Goal: Task Accomplishment & Management: Manage account settings

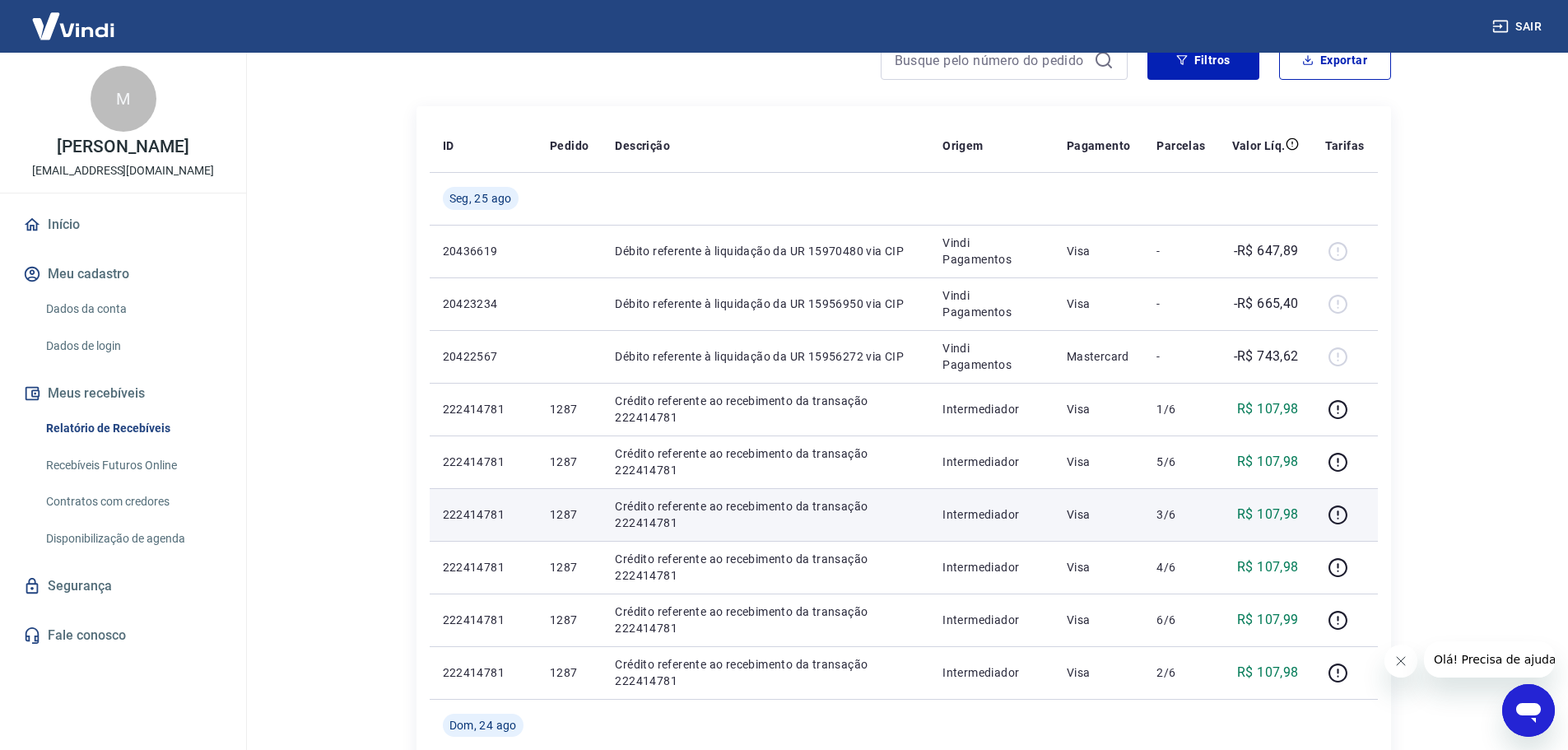
scroll to position [247, 0]
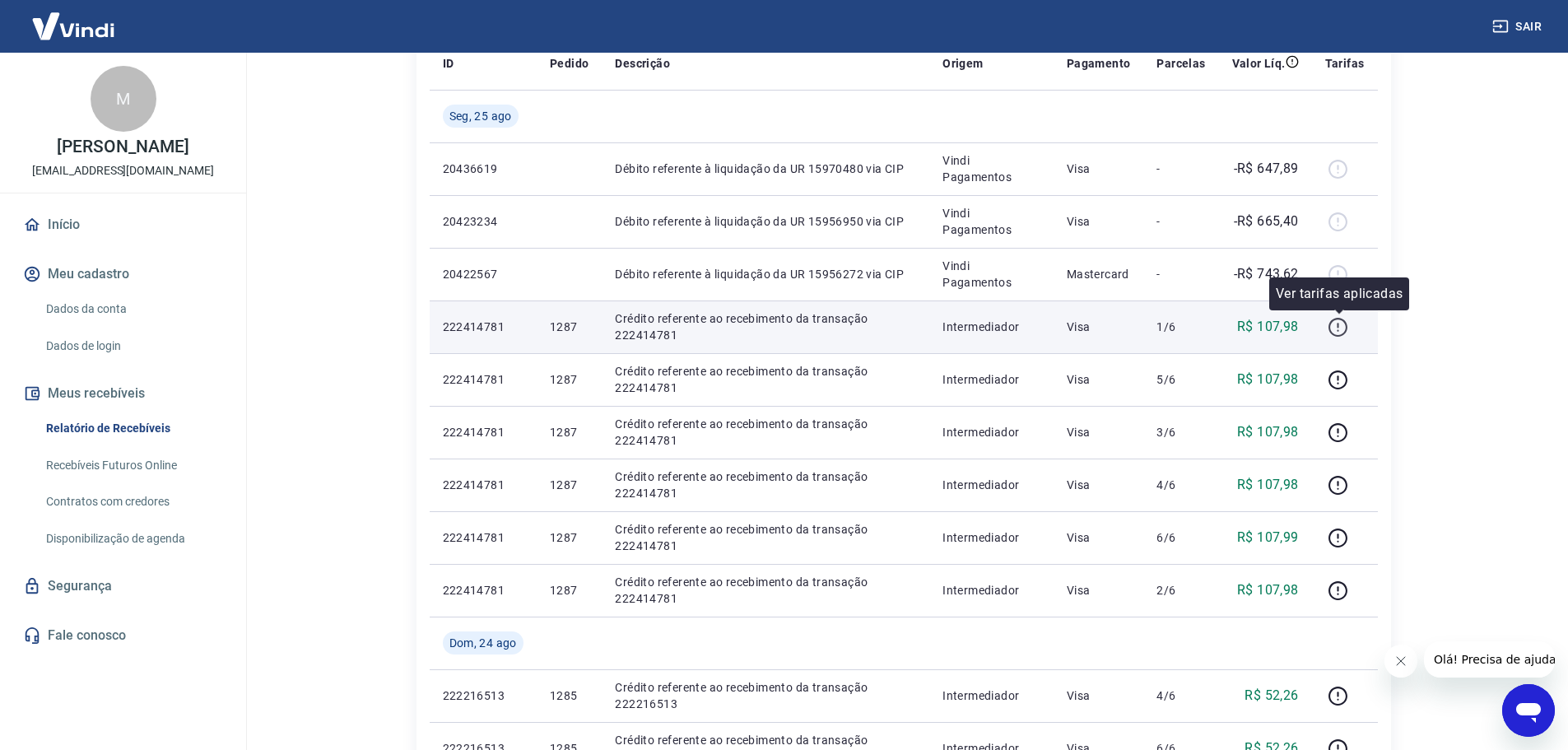
click at [1343, 333] on icon "button" at bounding box center [1338, 327] width 21 height 21
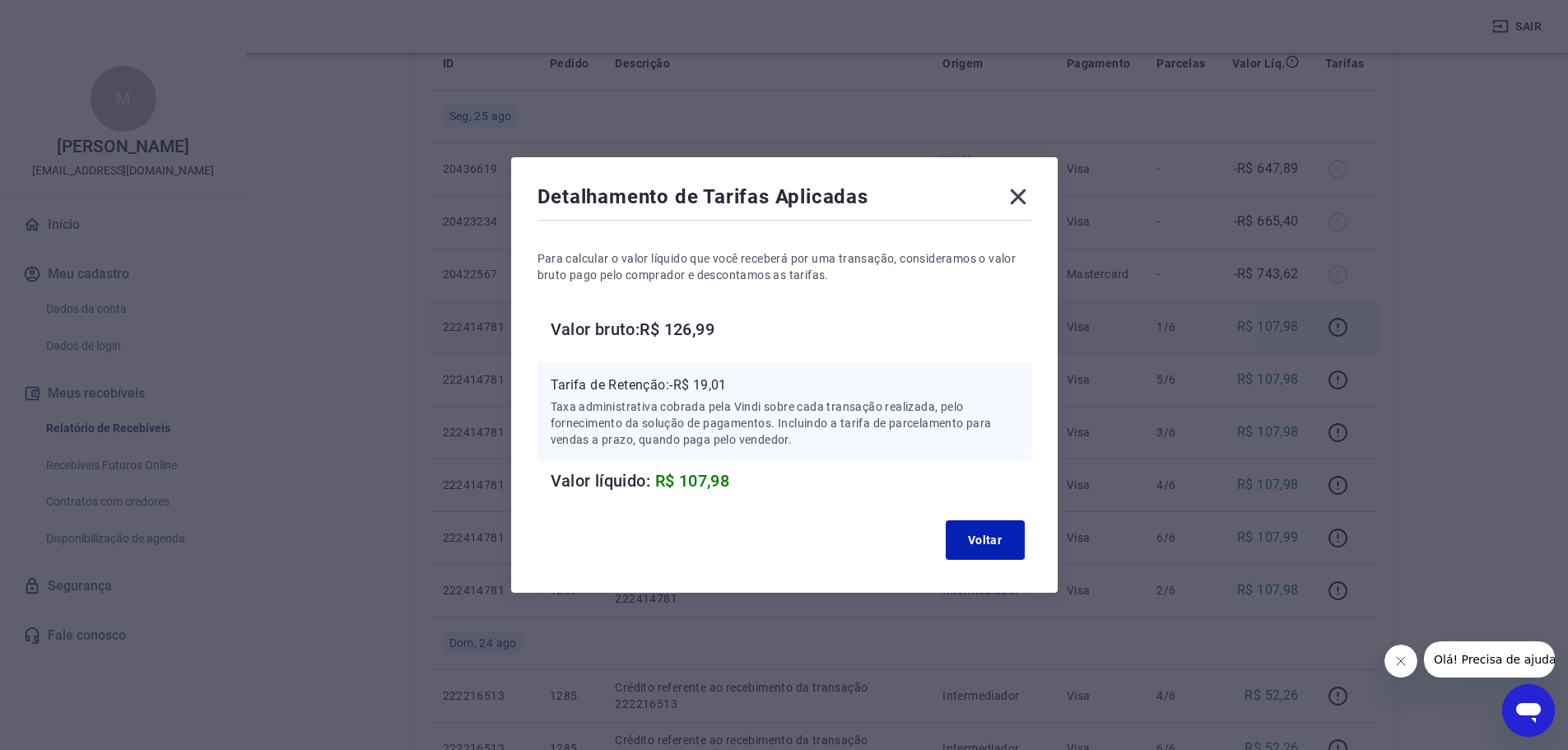
click at [1025, 195] on icon at bounding box center [1018, 197] width 16 height 16
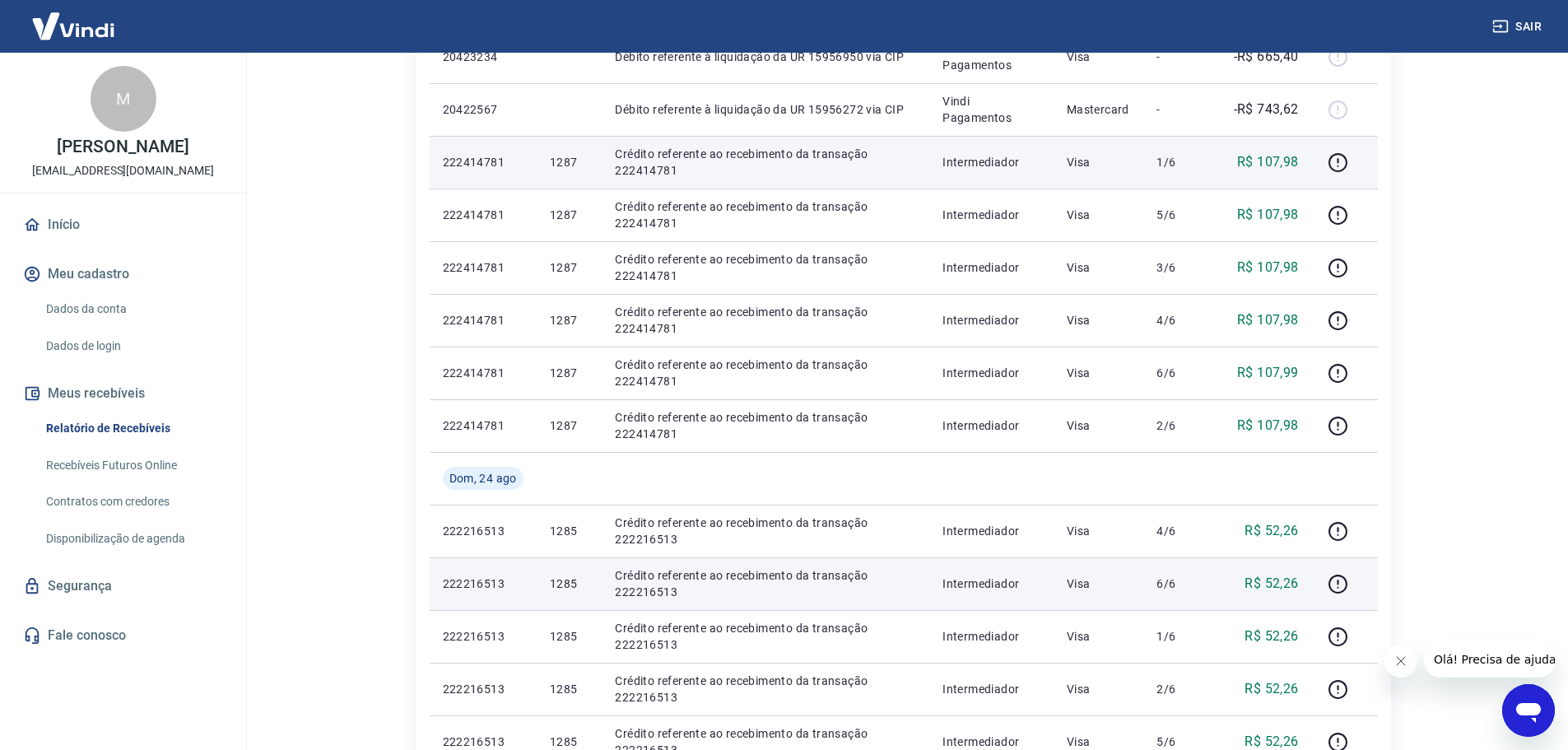
scroll to position [494, 0]
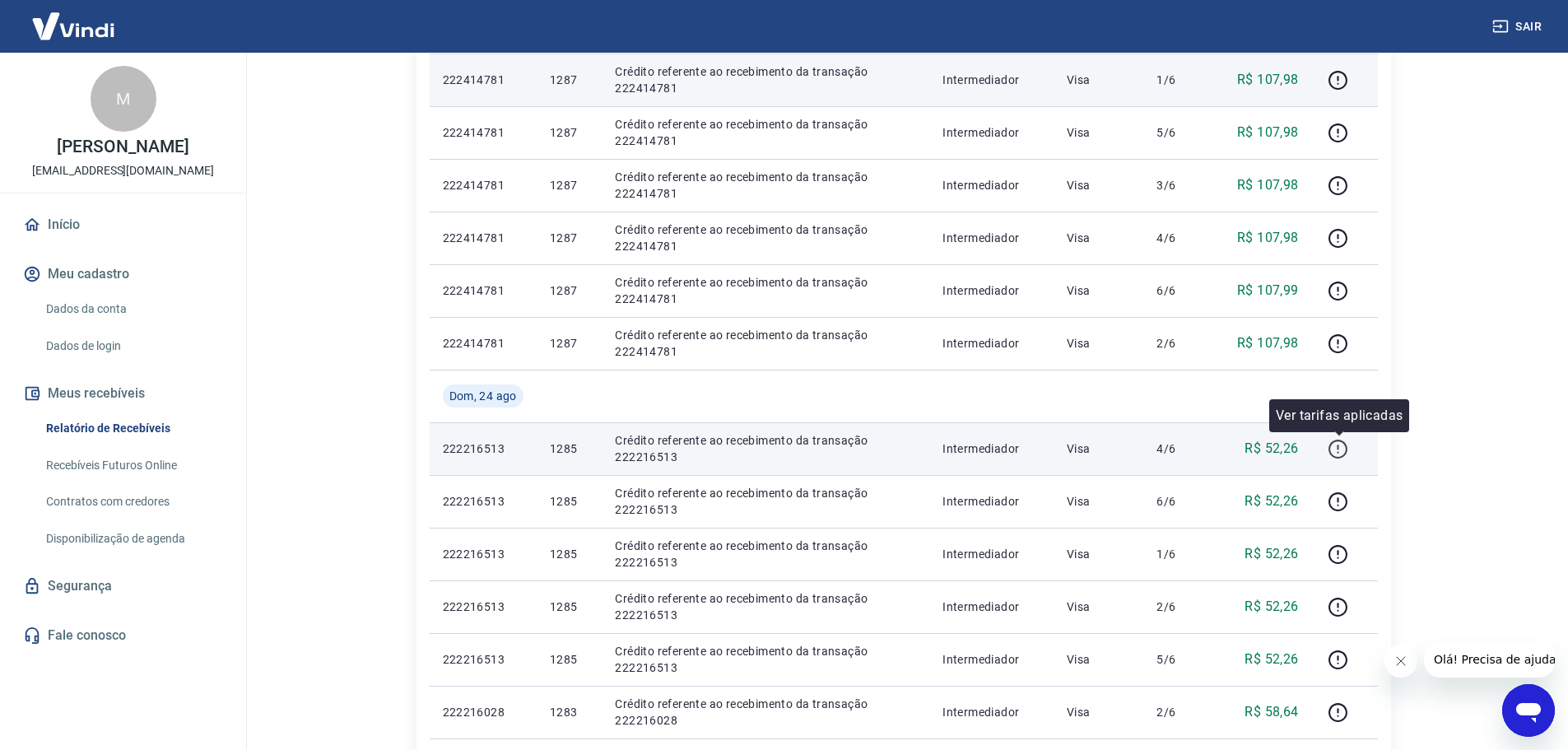
click at [1339, 453] on icon "button" at bounding box center [1338, 452] width 2 height 2
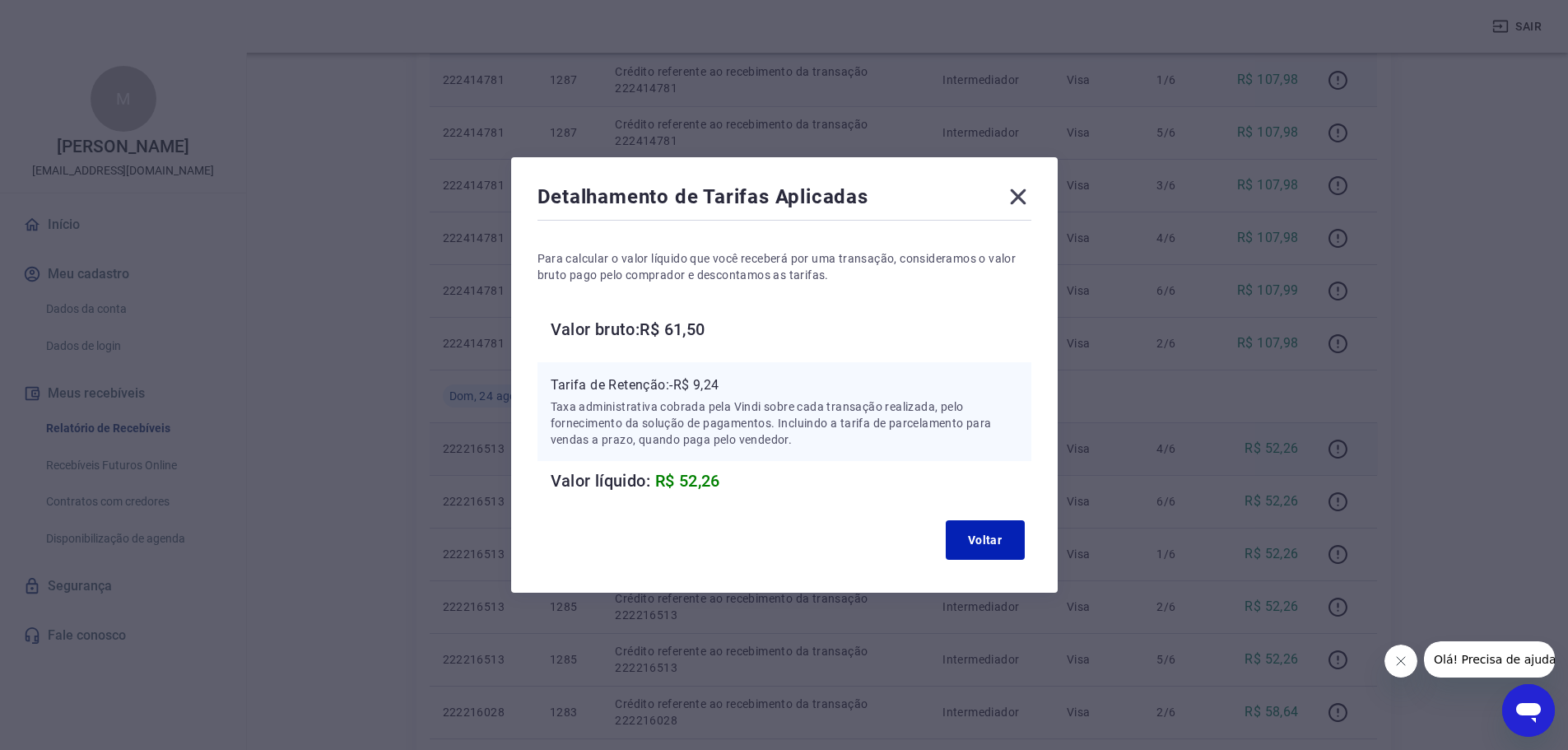
click at [1029, 187] on icon at bounding box center [1018, 196] width 26 height 26
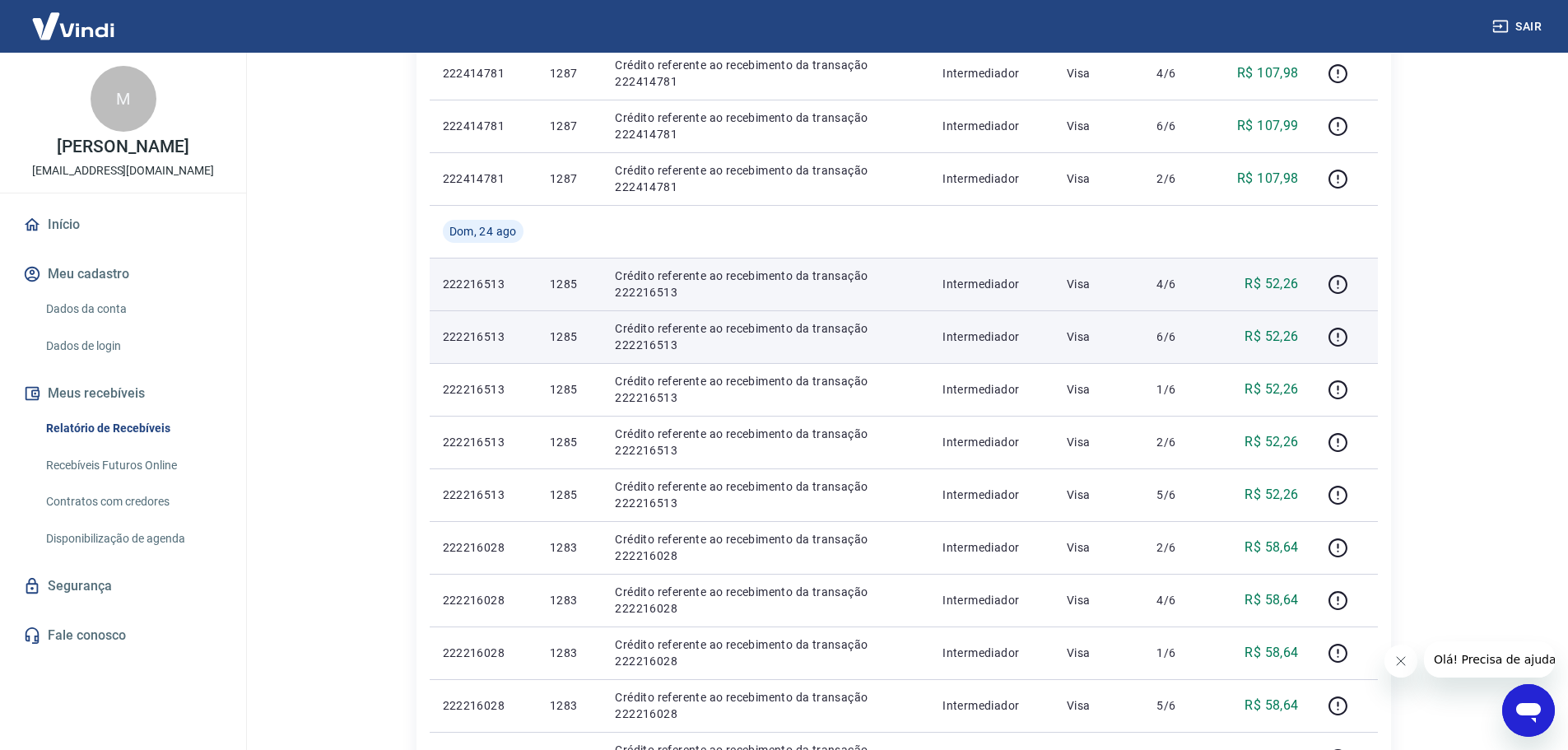
scroll to position [741, 0]
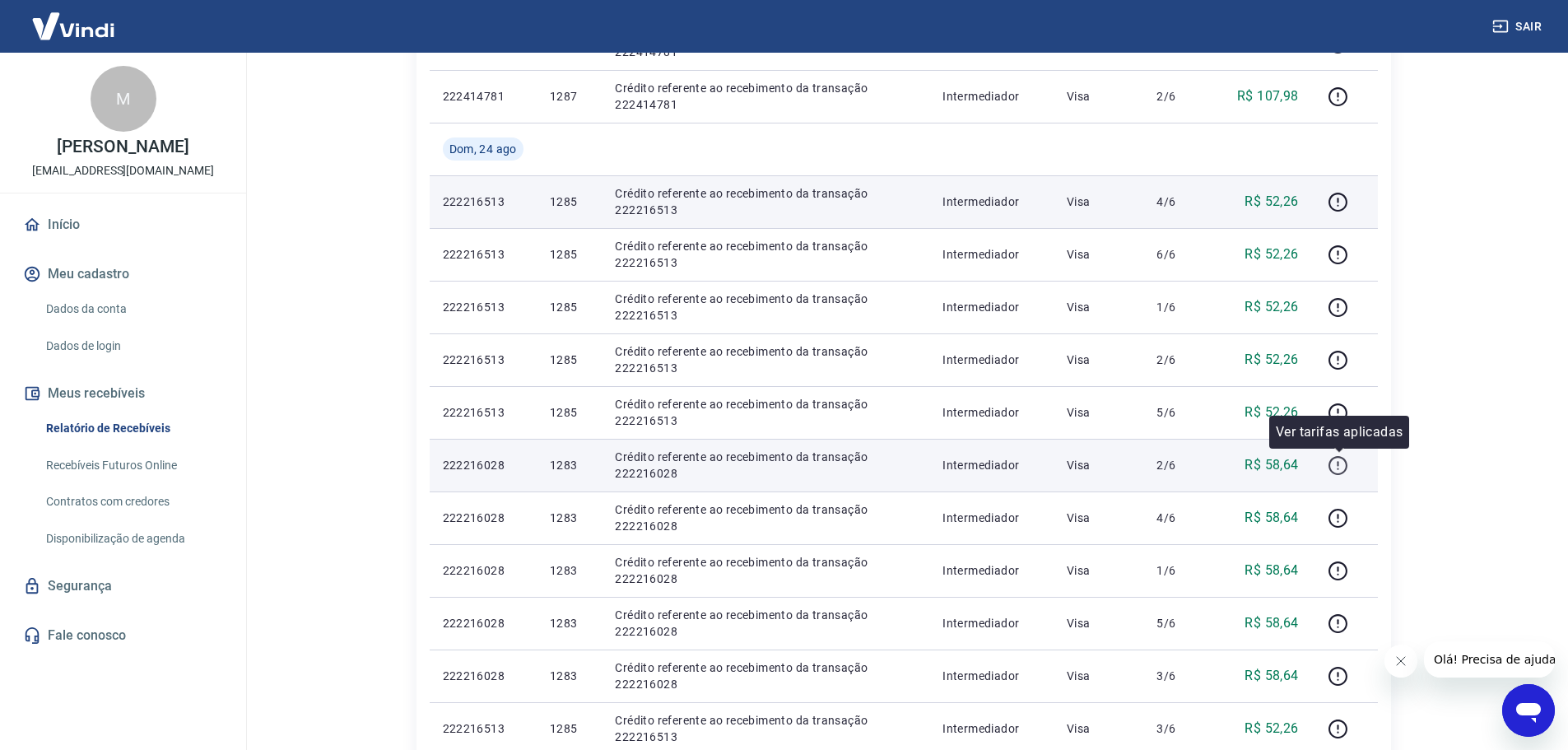
click at [1339, 463] on icon "button" at bounding box center [1338, 463] width 2 height 5
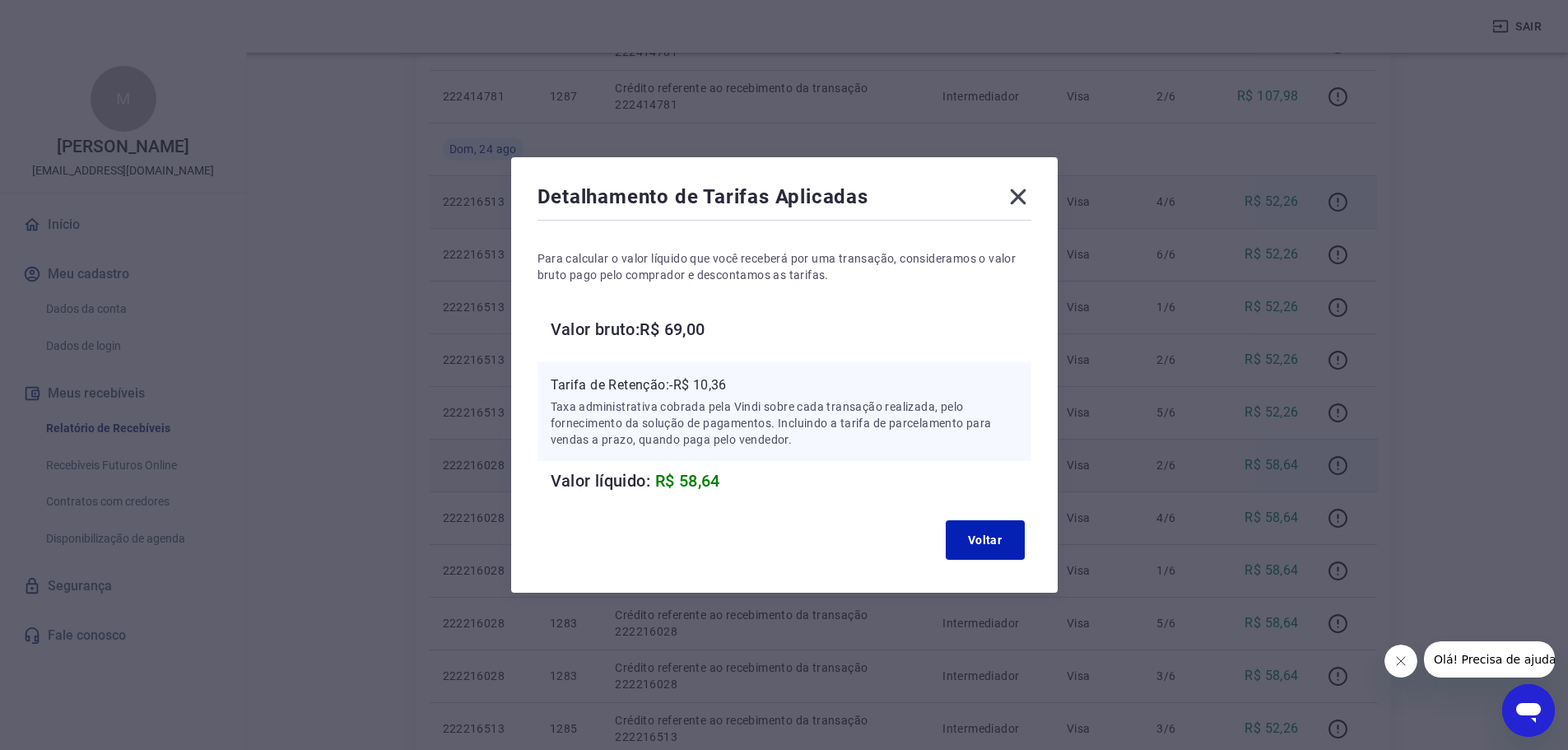
click at [1025, 192] on icon at bounding box center [1018, 197] width 16 height 16
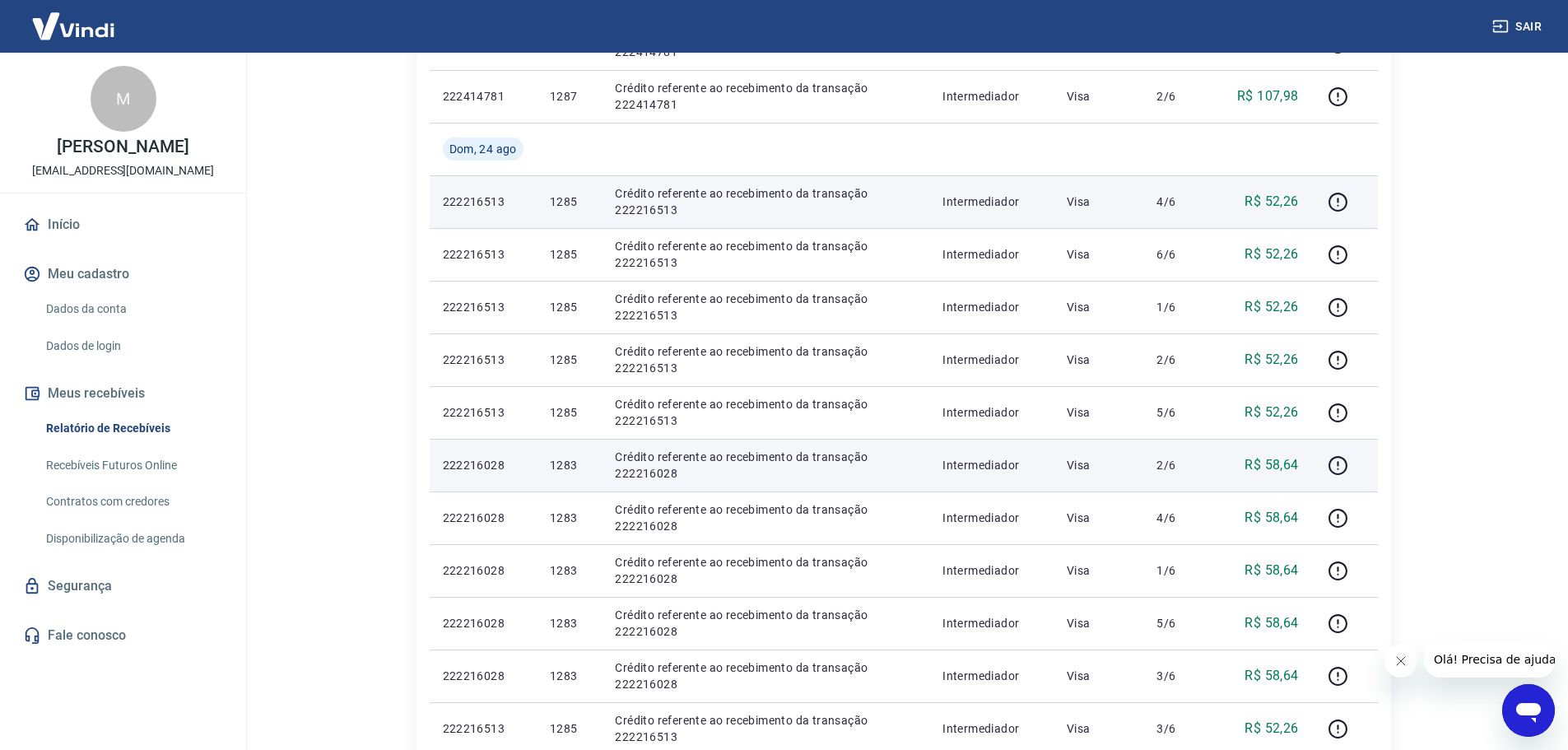
scroll to position [824, 0]
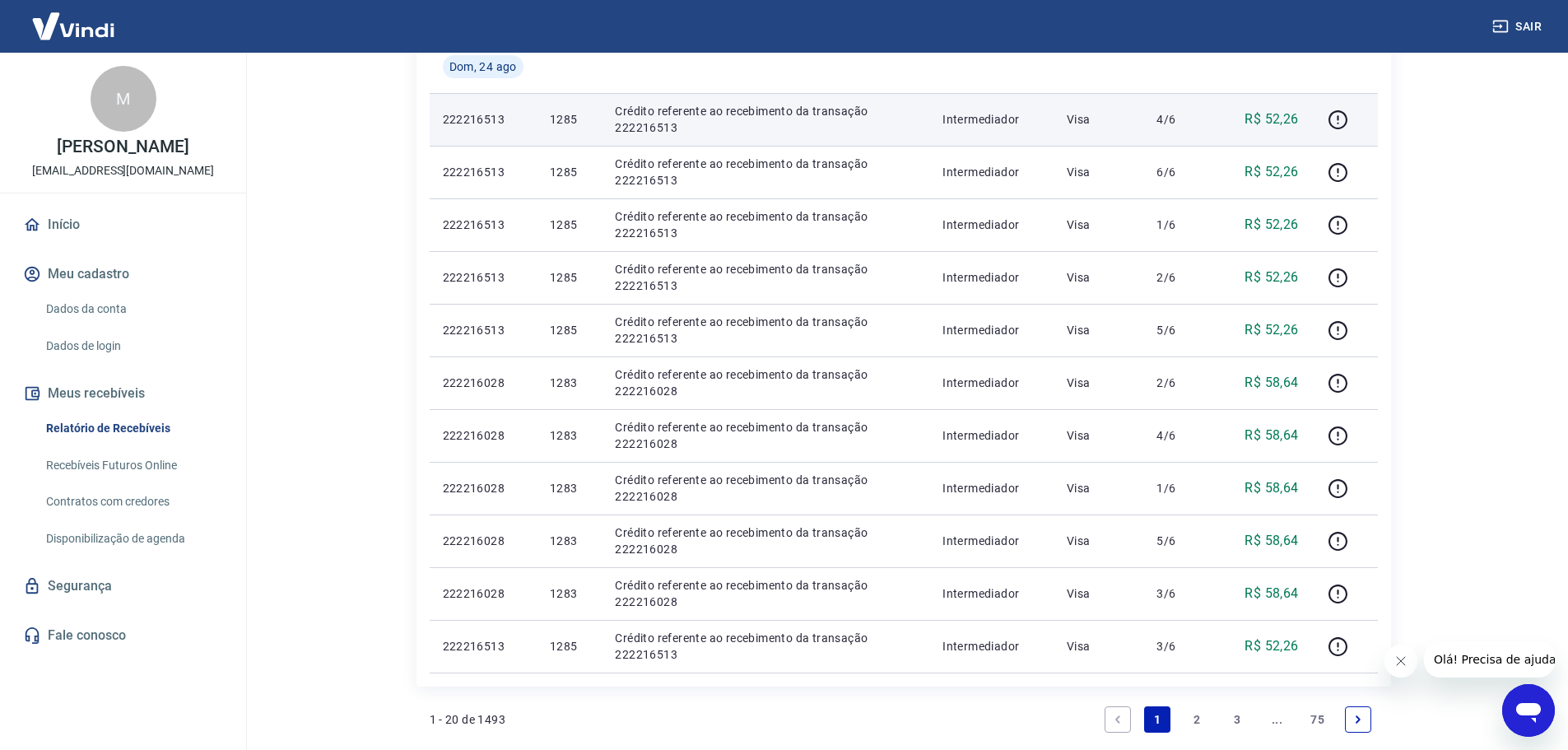
click at [1205, 718] on link "2" at bounding box center [1197, 719] width 26 height 26
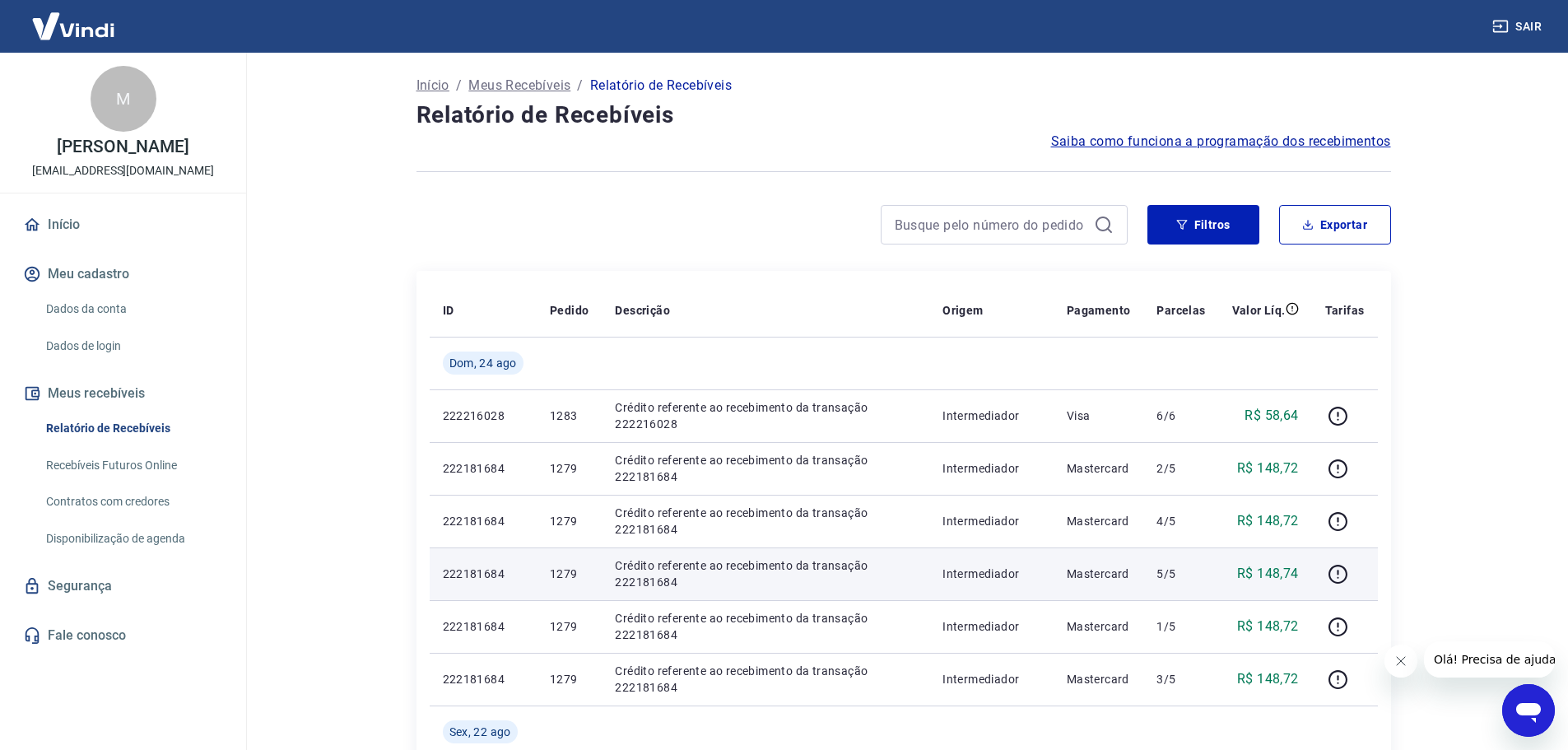
scroll to position [82, 0]
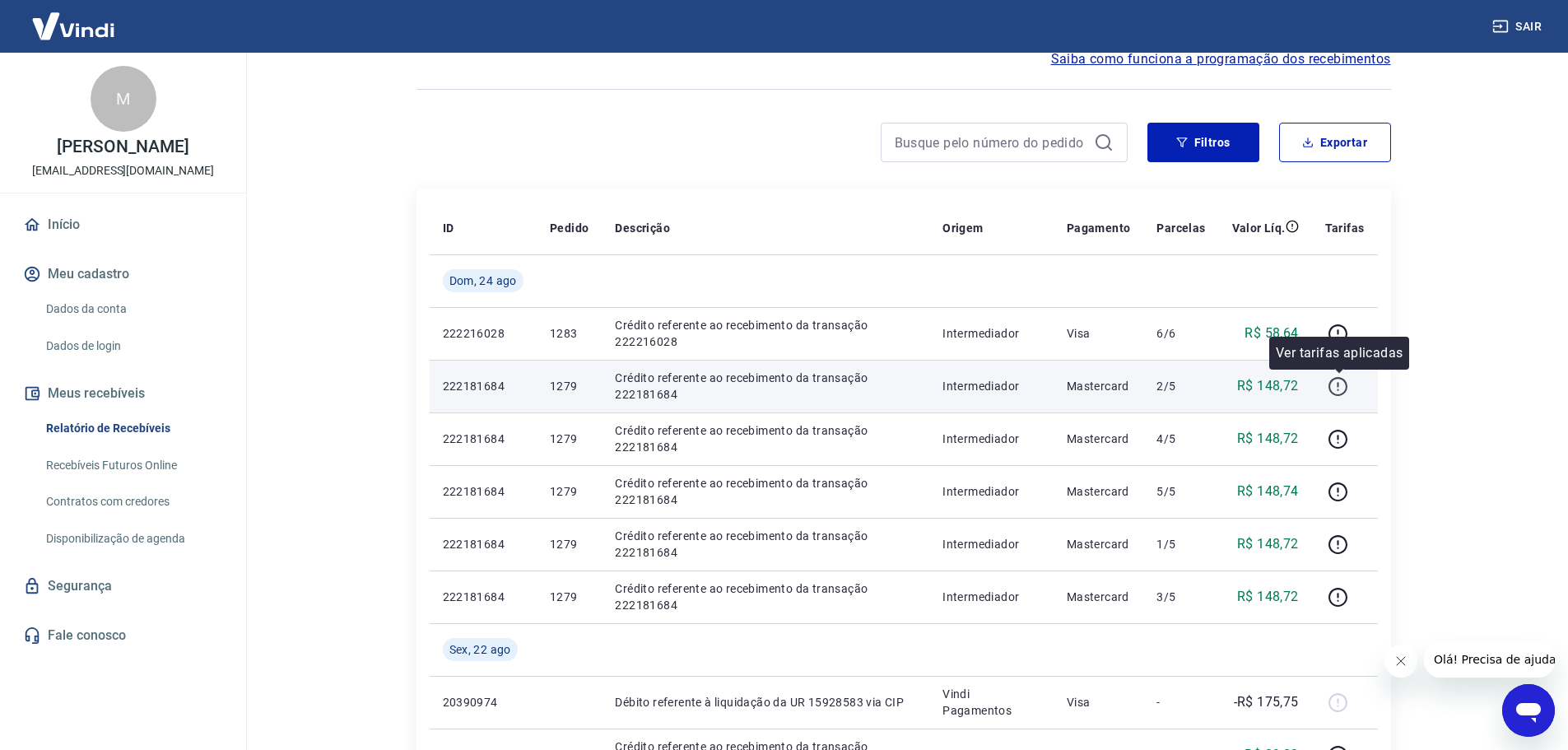
click at [1338, 384] on icon "button" at bounding box center [1338, 386] width 21 height 21
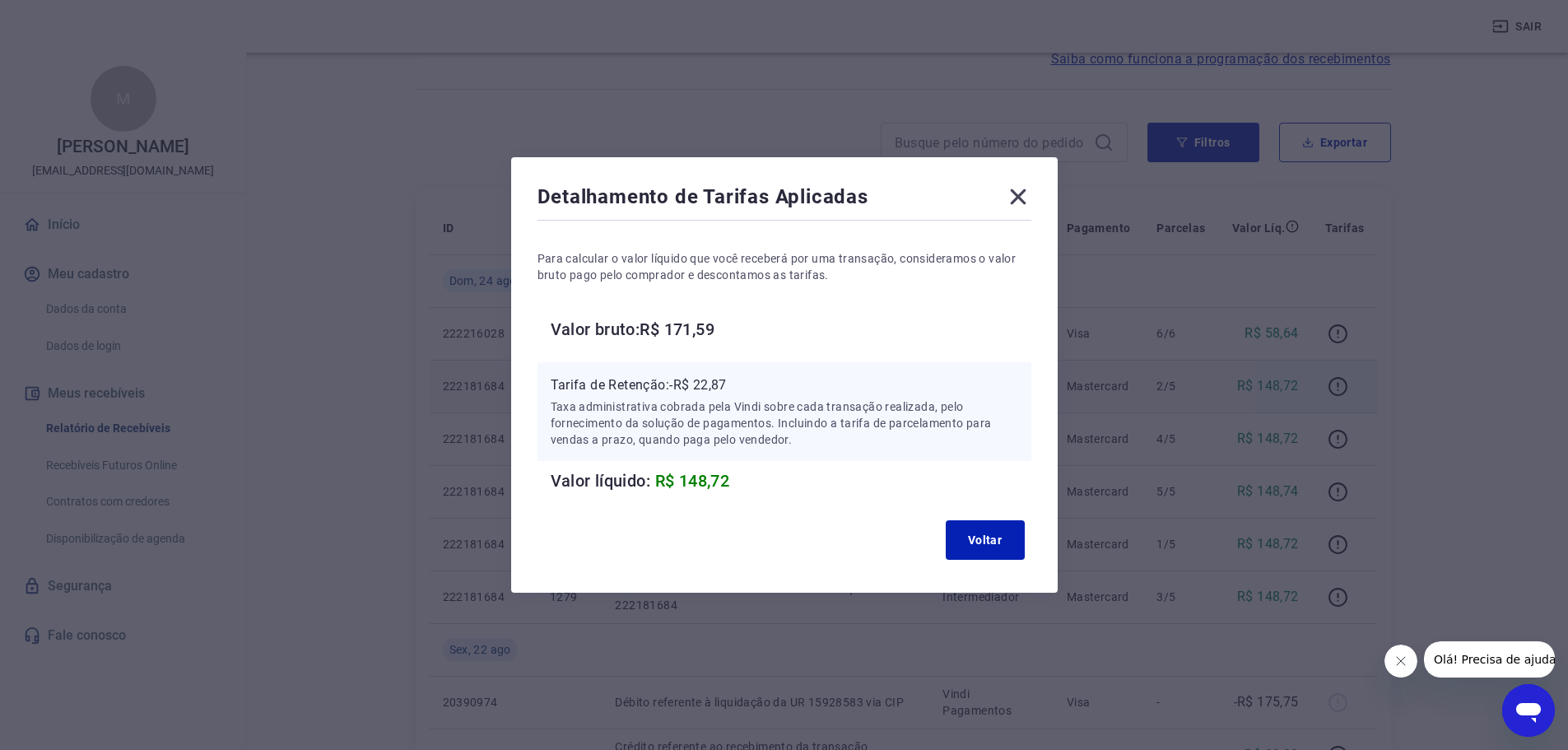
click at [1020, 183] on div "Detalhamento de Tarifas Aplicadas Para calcular o valor líquido que você recebe…" at bounding box center [784, 375] width 546 height 436
click at [1023, 193] on icon at bounding box center [1018, 196] width 26 height 26
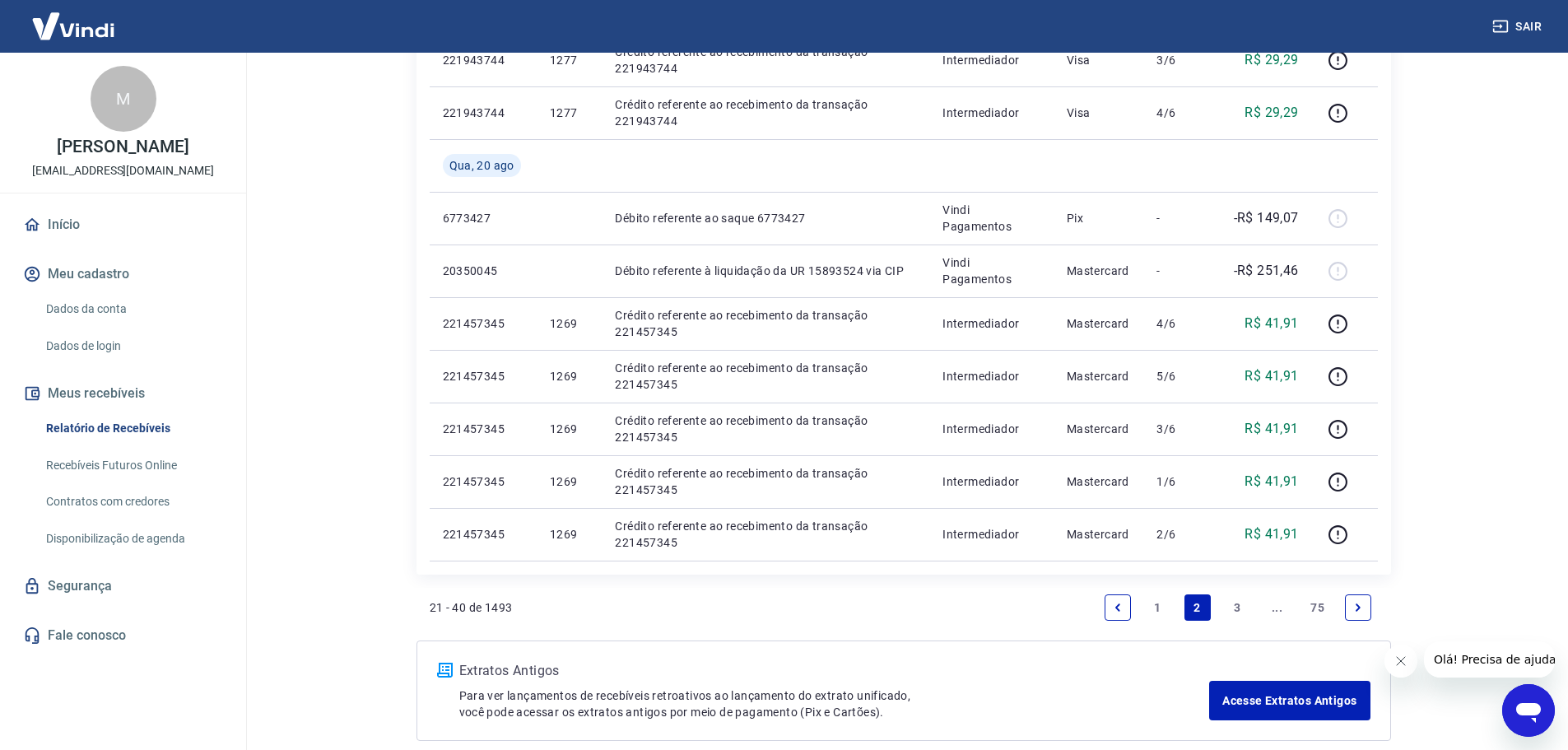
scroll to position [1069, 0]
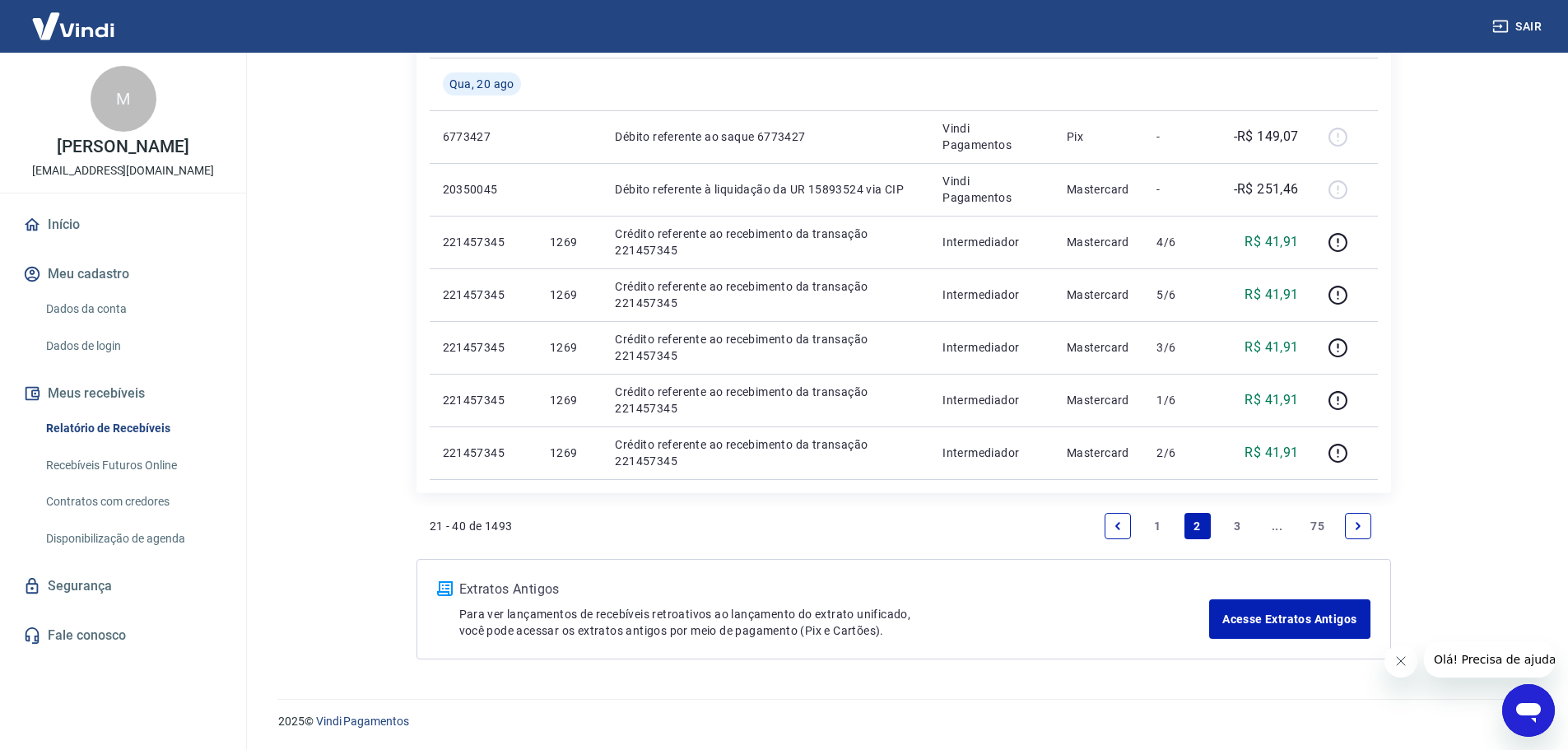
click at [1160, 534] on link "1" at bounding box center [1157, 525] width 26 height 26
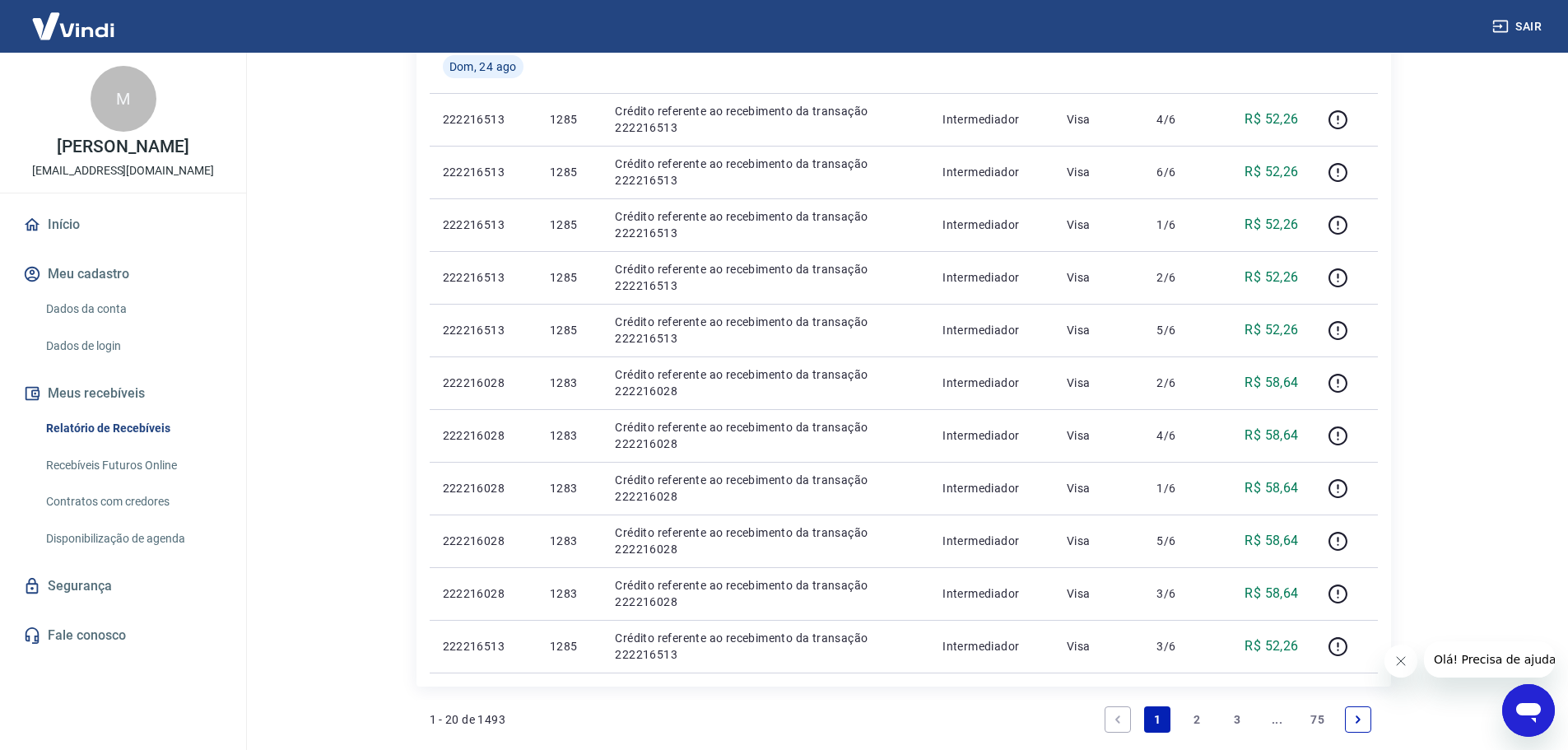
scroll to position [988, 0]
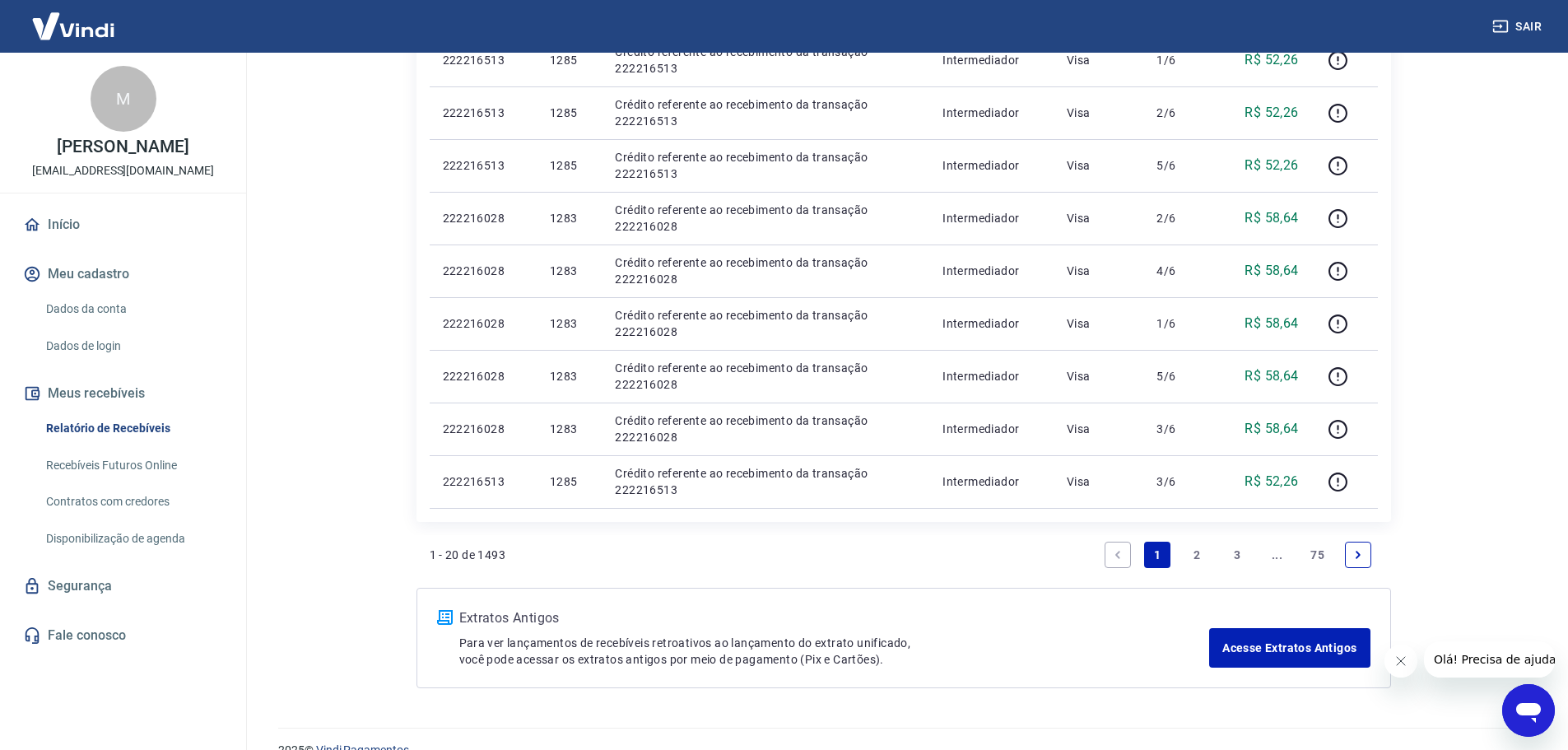
drag, startPoint x: 1212, startPoint y: 532, endPoint x: 1200, endPoint y: 542, distance: 15.6
drag, startPoint x: 1200, startPoint y: 546, endPoint x: 1163, endPoint y: 556, distance: 38.3
click at [1200, 546] on link "2" at bounding box center [1197, 555] width 26 height 26
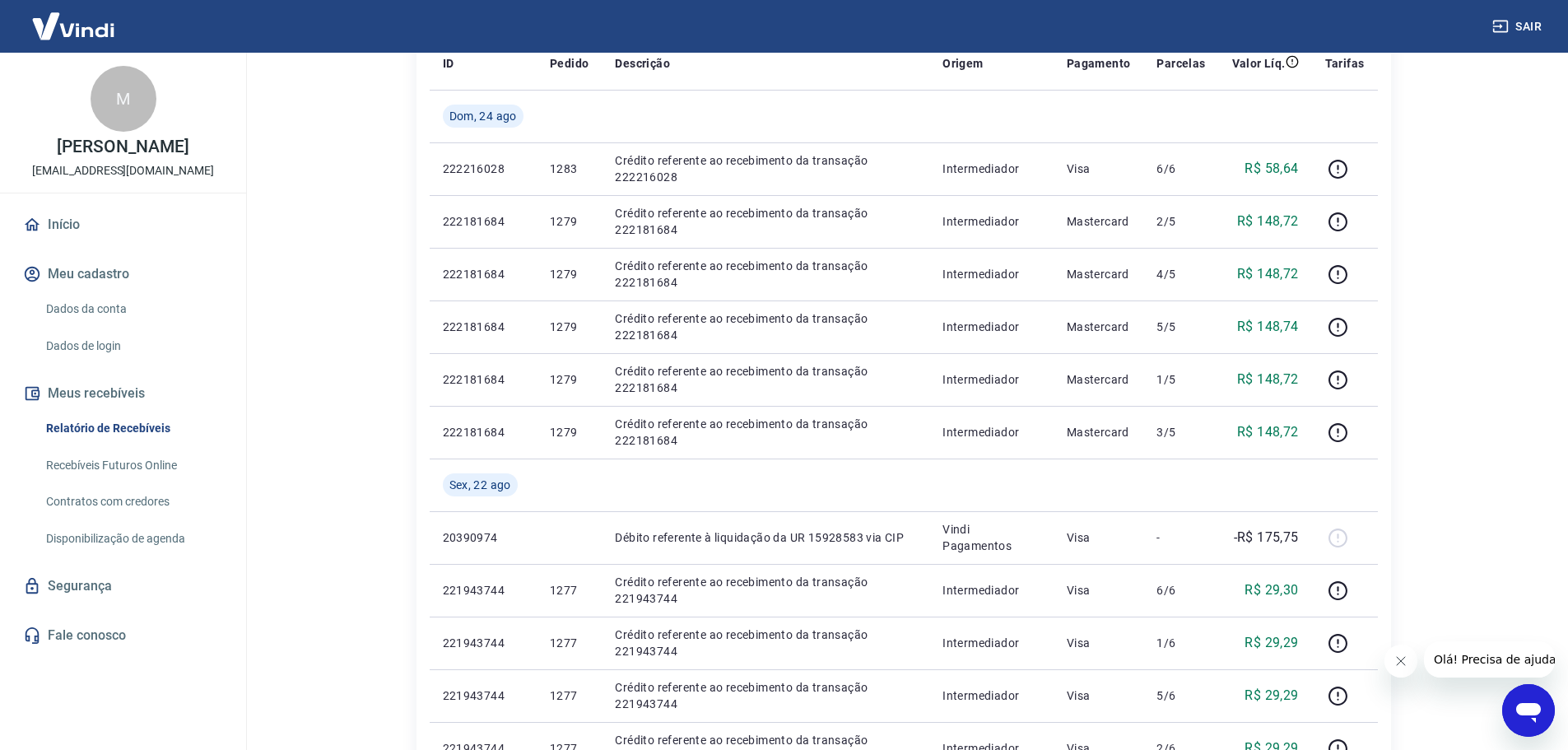
scroll to position [165, 0]
